Goal: Task Accomplishment & Management: Use online tool/utility

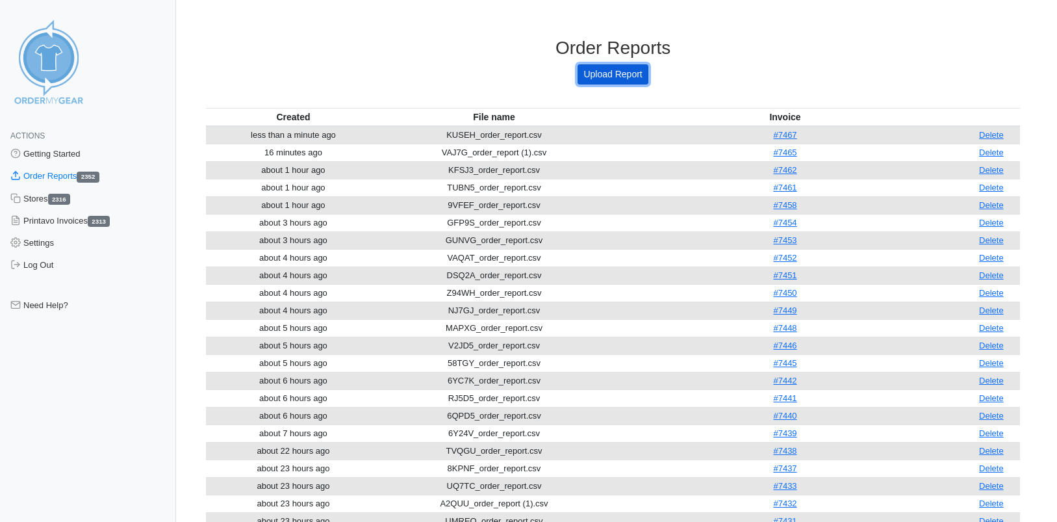
click at [620, 71] on link "Upload Report" at bounding box center [613, 74] width 70 height 20
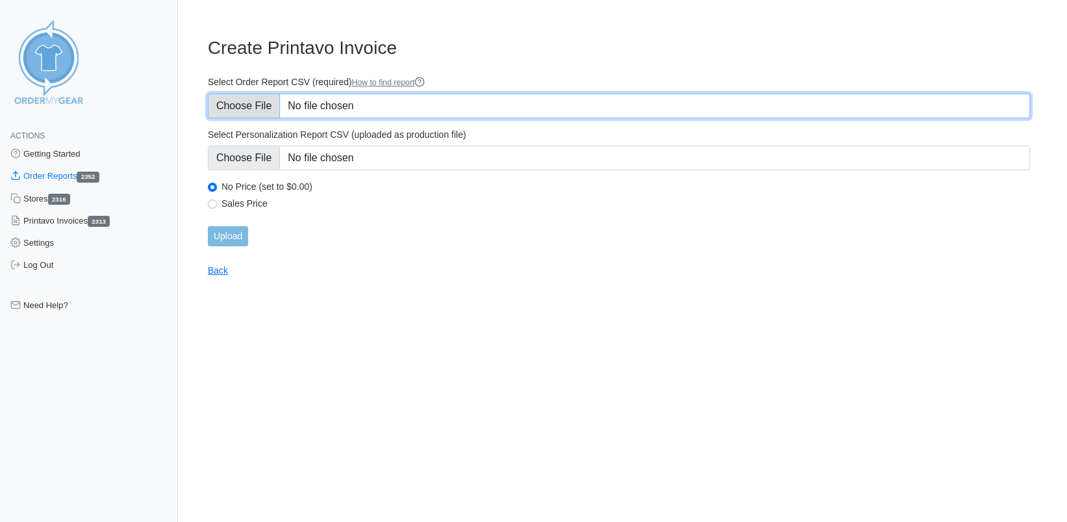
click at [236, 113] on input "Select Order Report CSV (required) How to find report" at bounding box center [619, 106] width 822 height 25
type input "C:\fakepath\UUB4P_order_report.csv"
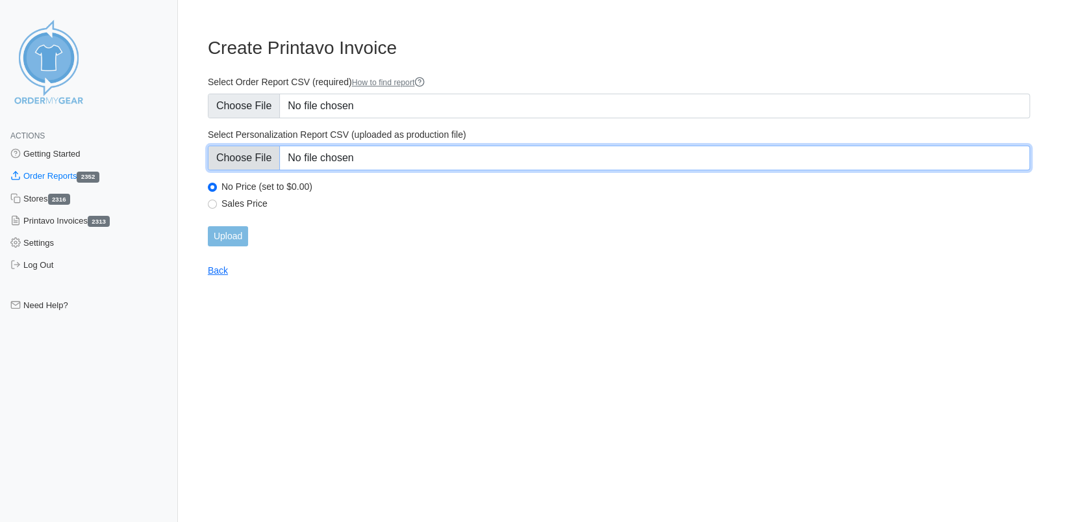
click at [244, 156] on input "Select Personalization Report CSV (uploaded as production file)" at bounding box center [619, 158] width 822 height 25
type input "C:\fakepath\UUB4P_personalization_report.csv"
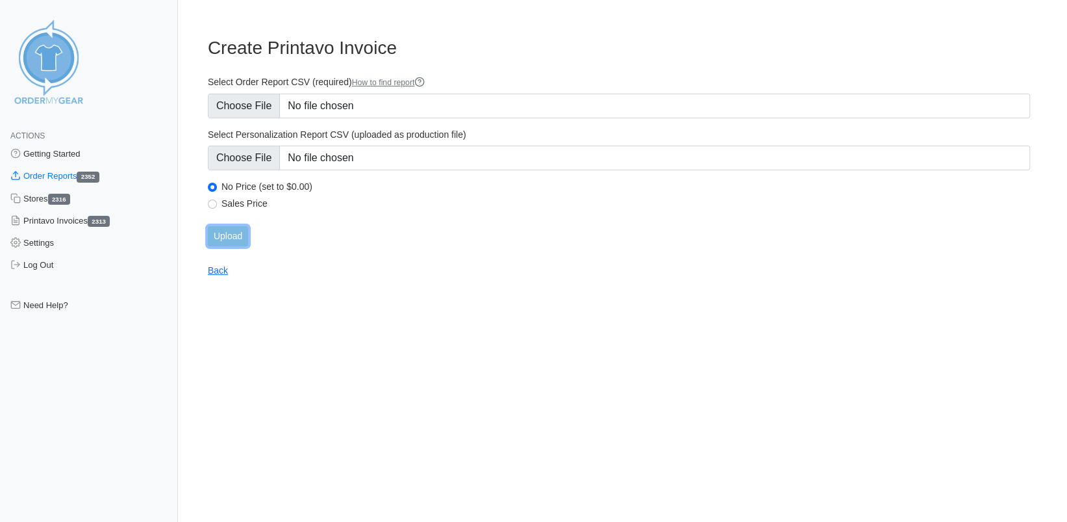
click at [234, 229] on input "Upload" at bounding box center [228, 236] width 40 height 20
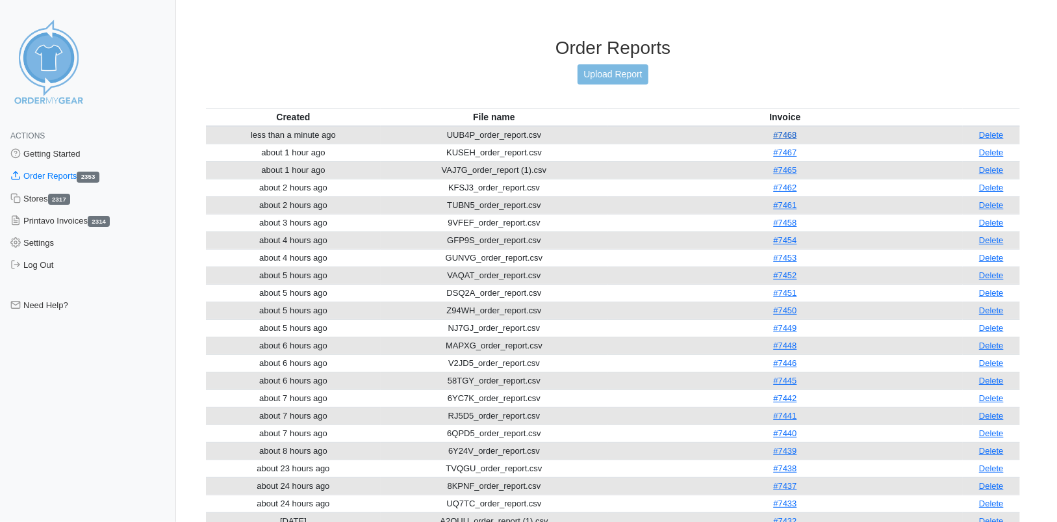
click at [783, 133] on link "#7468" at bounding box center [784, 135] width 23 height 10
click at [602, 69] on link "Upload Report" at bounding box center [613, 74] width 70 height 20
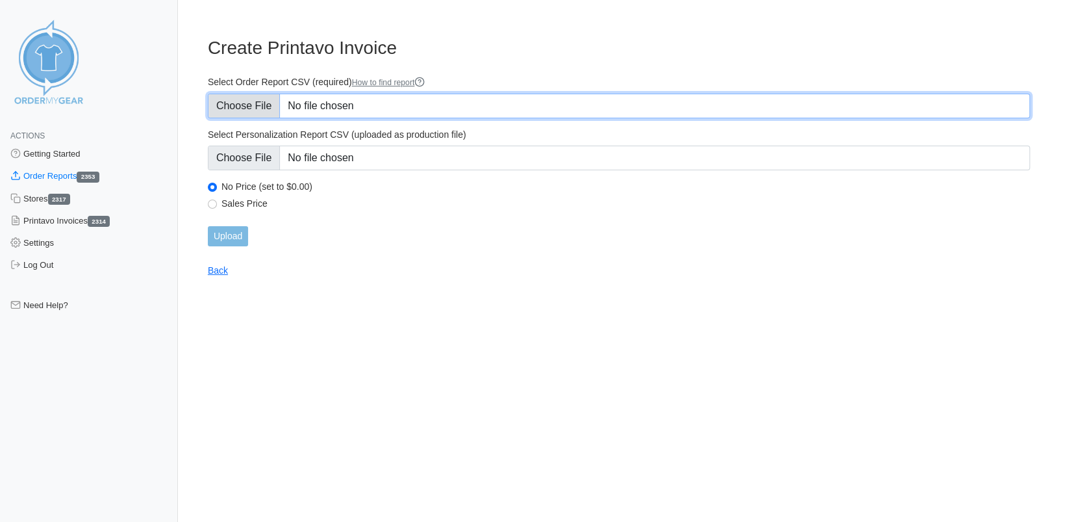
click at [264, 101] on input "Select Order Report CSV (required) How to find report" at bounding box center [619, 106] width 822 height 25
type input "C:\fakepath\KMS79_order_report.csv"
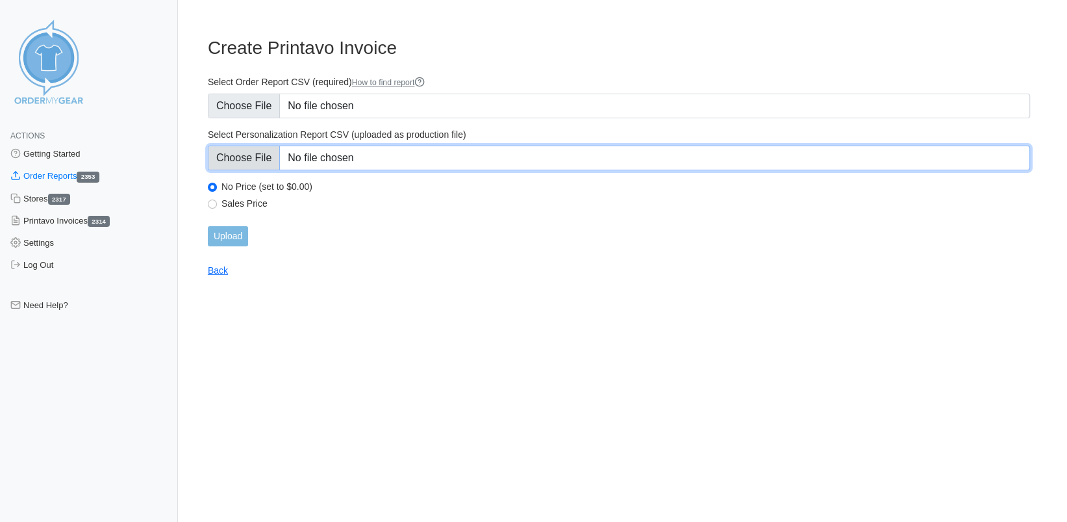
click at [251, 163] on input "Select Personalization Report CSV (uploaded as production file)" at bounding box center [619, 158] width 822 height 25
type input "C:\fakepath\KMS79_personalization_report.csv"
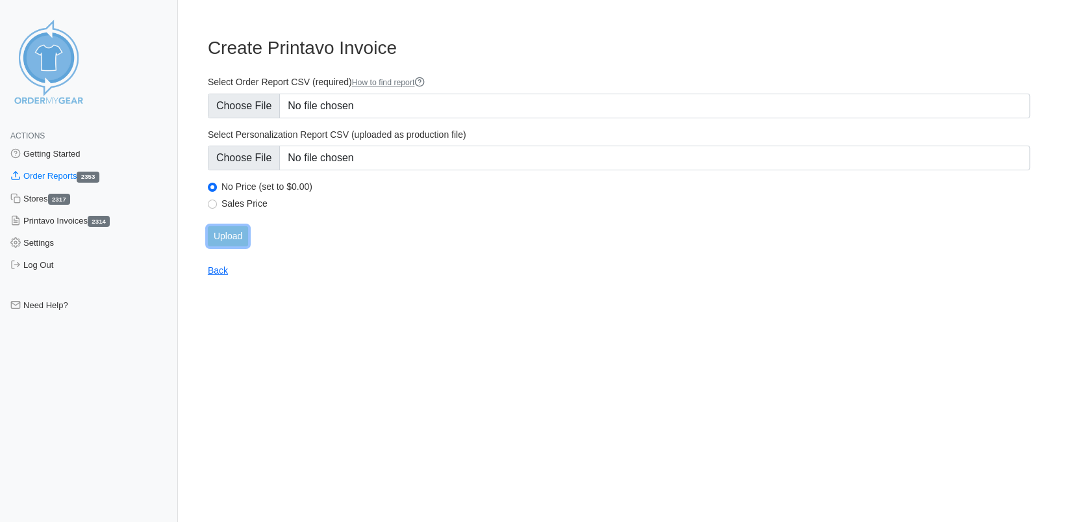
click at [222, 233] on input "Upload" at bounding box center [228, 236] width 40 height 20
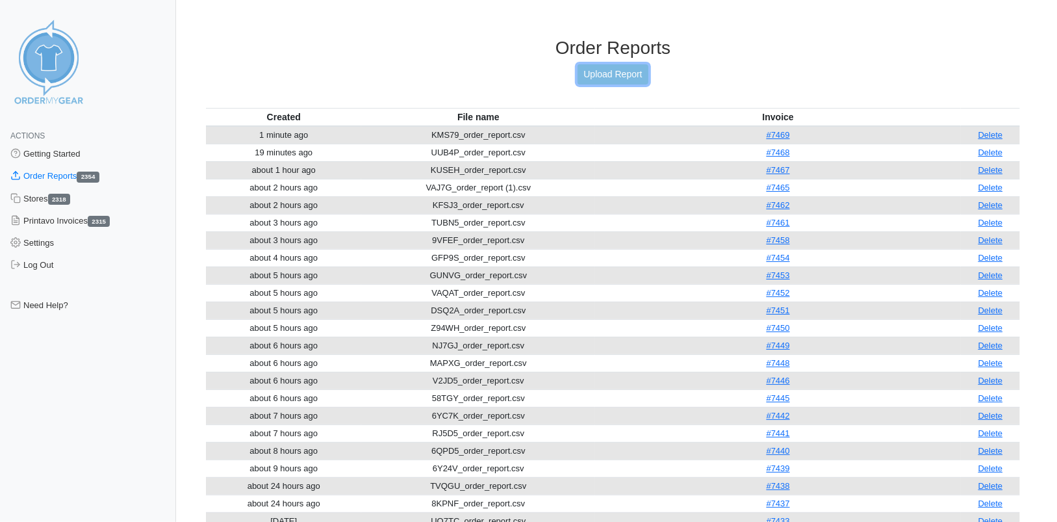
click at [613, 77] on link "Upload Report" at bounding box center [613, 74] width 70 height 20
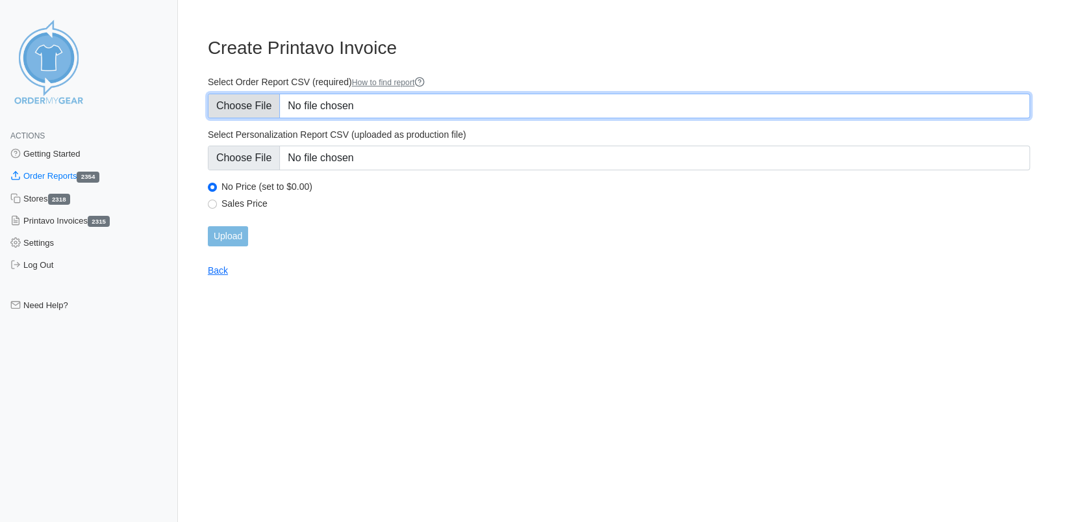
click at [262, 105] on input "Select Order Report CSV (required) How to find report" at bounding box center [619, 106] width 822 height 25
type input "C:\fakepath\A6UHN_order_report.csv"
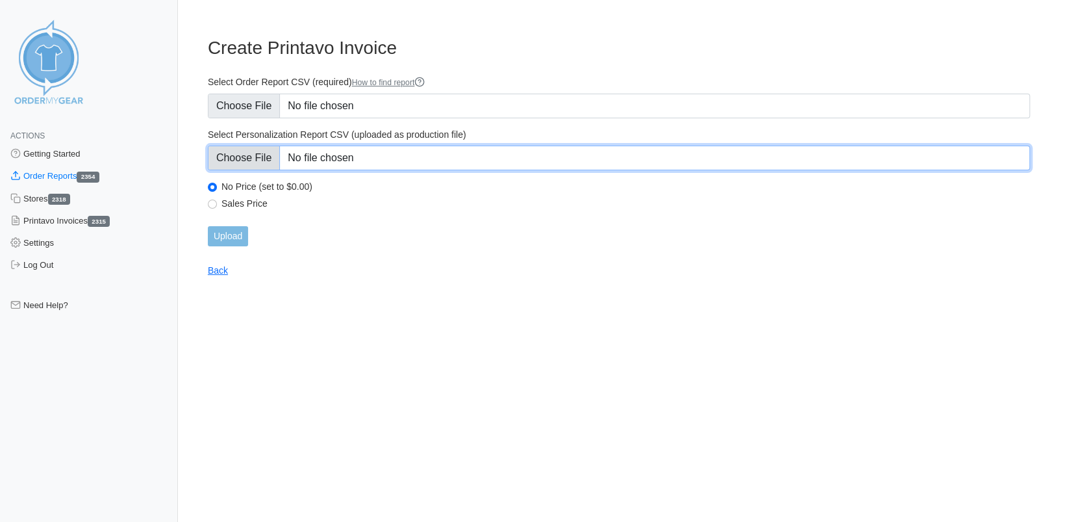
click at [242, 152] on input "Select Personalization Report CSV (uploaded as production file)" at bounding box center [619, 158] width 822 height 25
type input "C:\fakepath\A6UHN_personalization_report.csv"
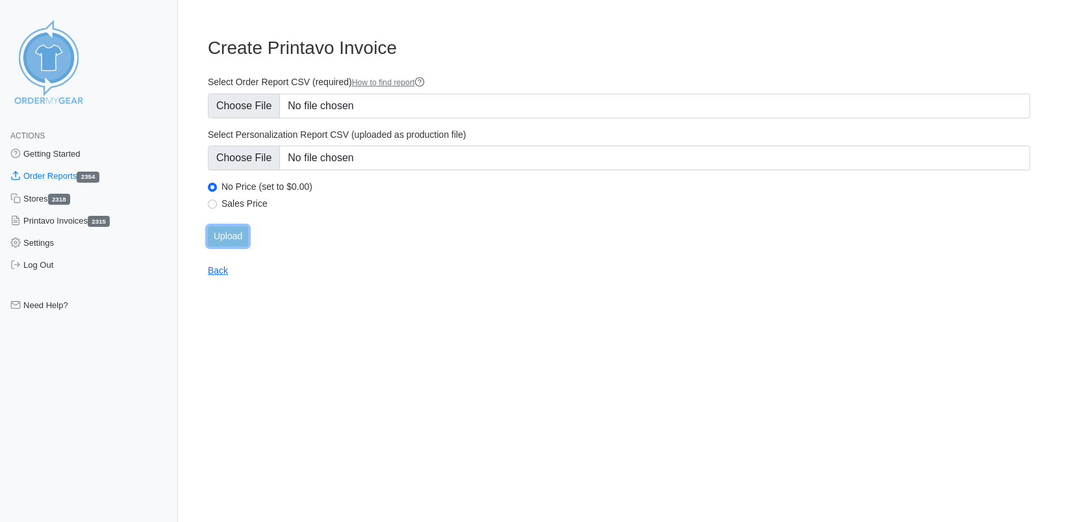
click at [227, 233] on input "Upload" at bounding box center [228, 236] width 40 height 20
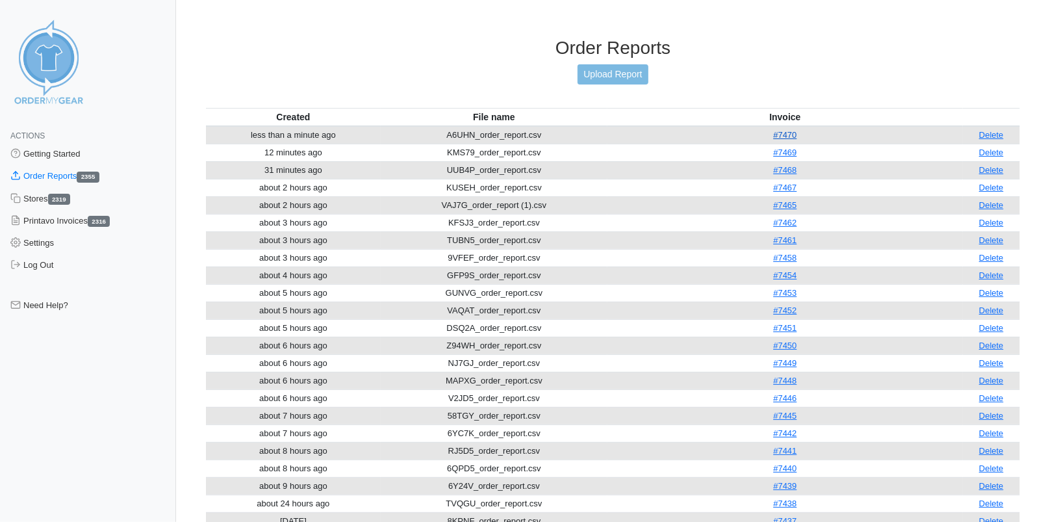
click at [791, 131] on link "#7470" at bounding box center [784, 135] width 23 height 10
click at [634, 73] on link "Upload Report" at bounding box center [613, 74] width 70 height 20
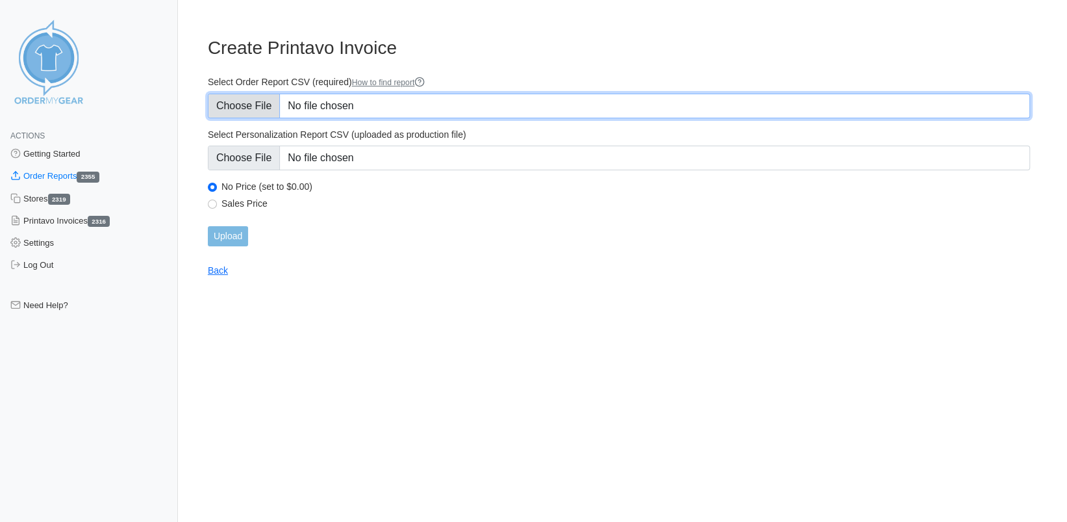
click at [263, 103] on input "Select Order Report CSV (required) How to find report" at bounding box center [619, 106] width 822 height 25
type input "C:\fakepath\W64TF_order_report.csv"
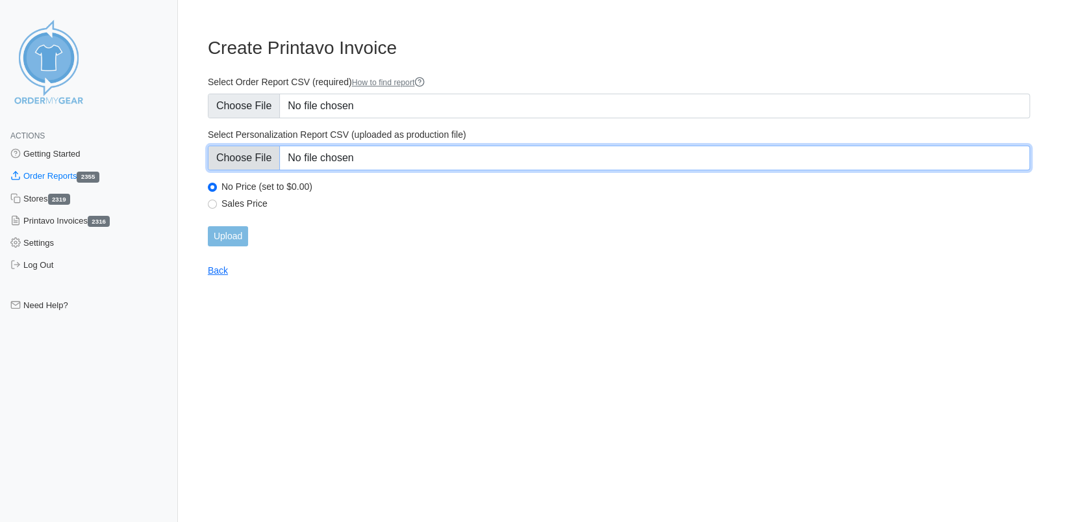
click at [256, 161] on input "Select Personalization Report CSV (uploaded as production file)" at bounding box center [619, 158] width 822 height 25
type input "C:\fakepath\W64TF_personalization_report.csv"
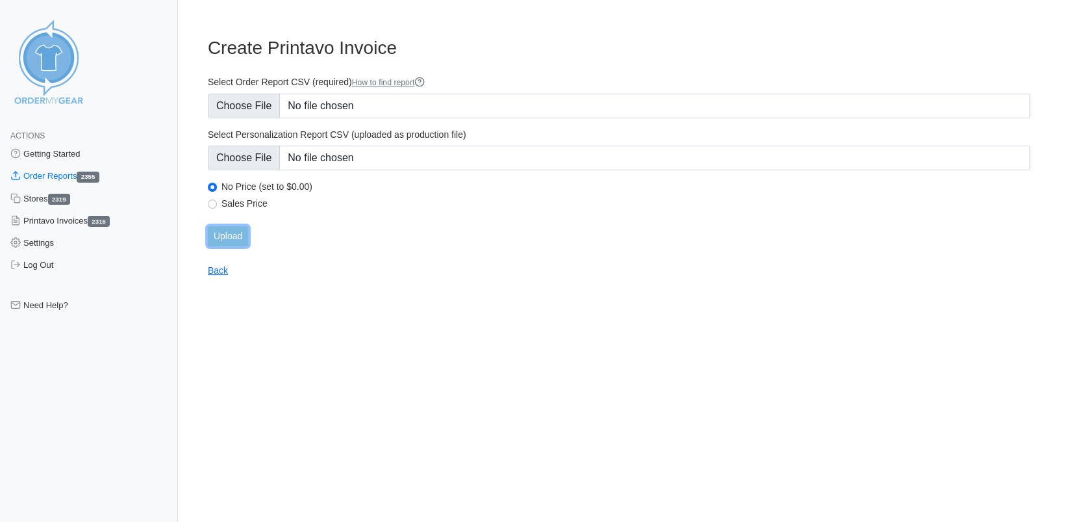
click at [227, 236] on input "Upload" at bounding box center [228, 236] width 40 height 20
